Goal: Information Seeking & Learning: Learn about a topic

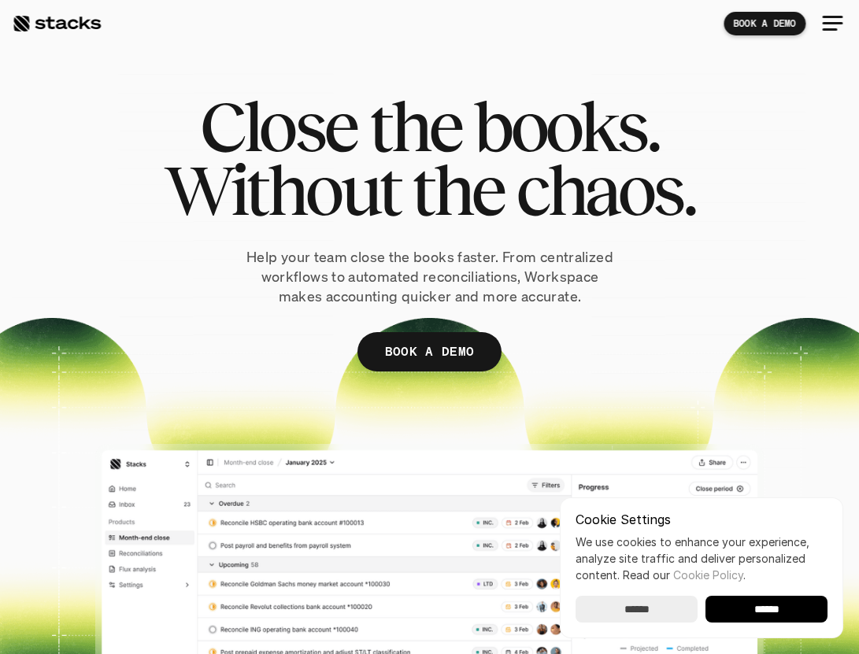
click at [675, 75] on div at bounding box center [429, 366] width 835 height 606
click at [577, 286] on p "Help your team close the books faster. From centralized workflows to automated …" at bounding box center [430, 277] width 457 height 60
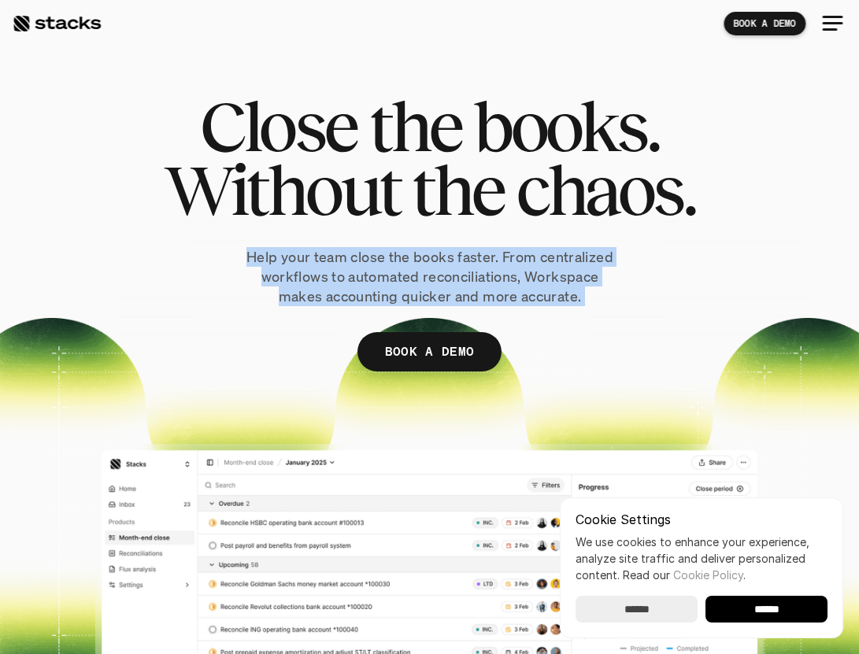
click at [616, 305] on p "Help your team close the books faster. From centralized workflows to automated …" at bounding box center [430, 277] width 457 height 60
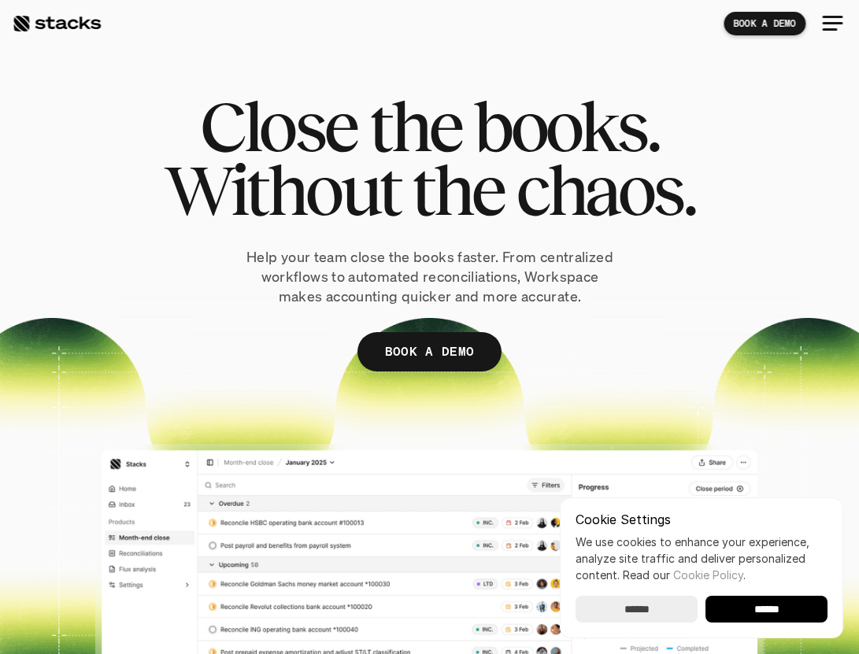
click at [609, 310] on div "Close the books. Without the chaos. Help your team close the books faster. From…" at bounding box center [429, 256] width 835 height 324
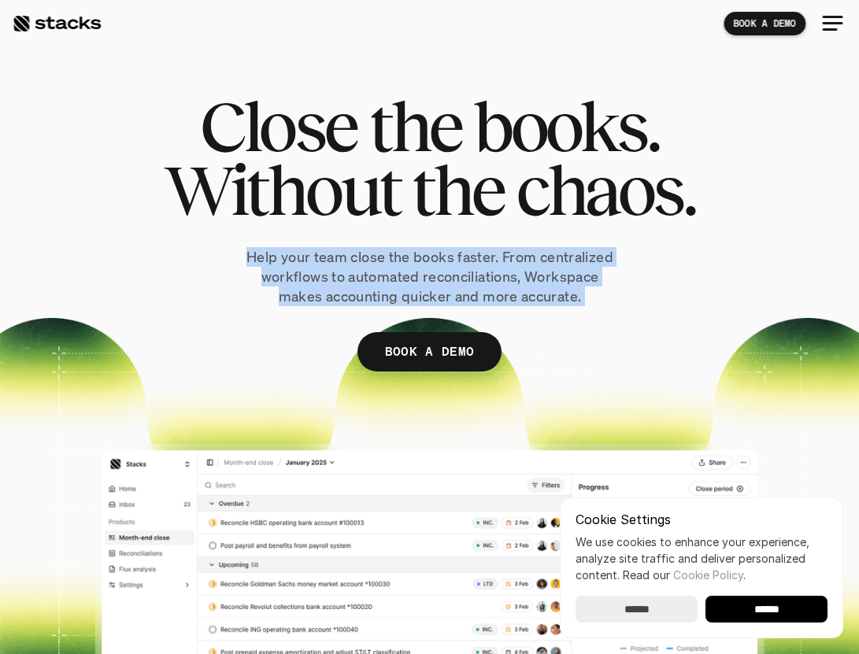
click at [748, 238] on div "Close the books. Without the chaos. Help your team close the books faster. From…" at bounding box center [429, 256] width 835 height 324
